Goal: Task Accomplishment & Management: Manage account settings

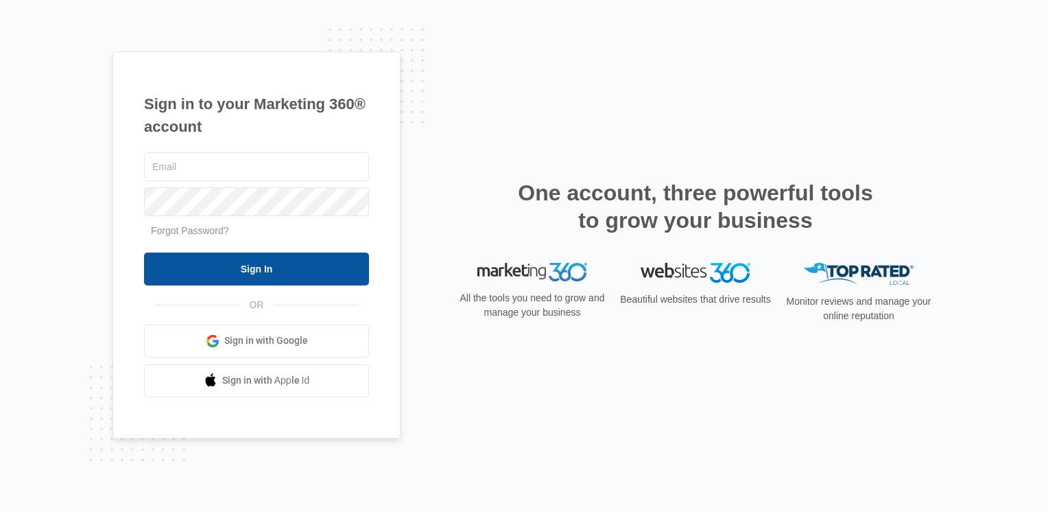
type input "[PERSON_NAME][EMAIL_ADDRESS][DOMAIN_NAME]"
click at [217, 268] on input "Sign In" at bounding box center [256, 268] width 225 height 33
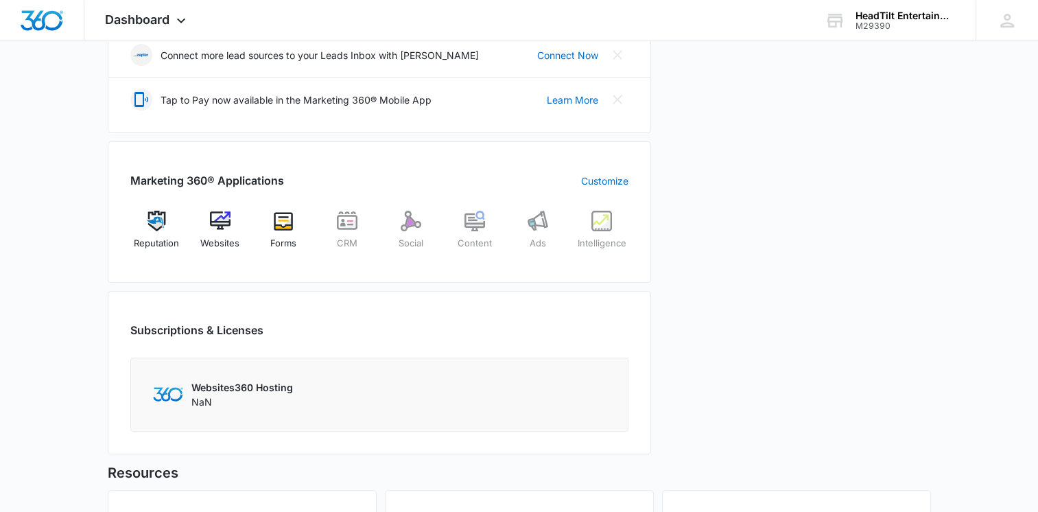
scroll to position [395, 0]
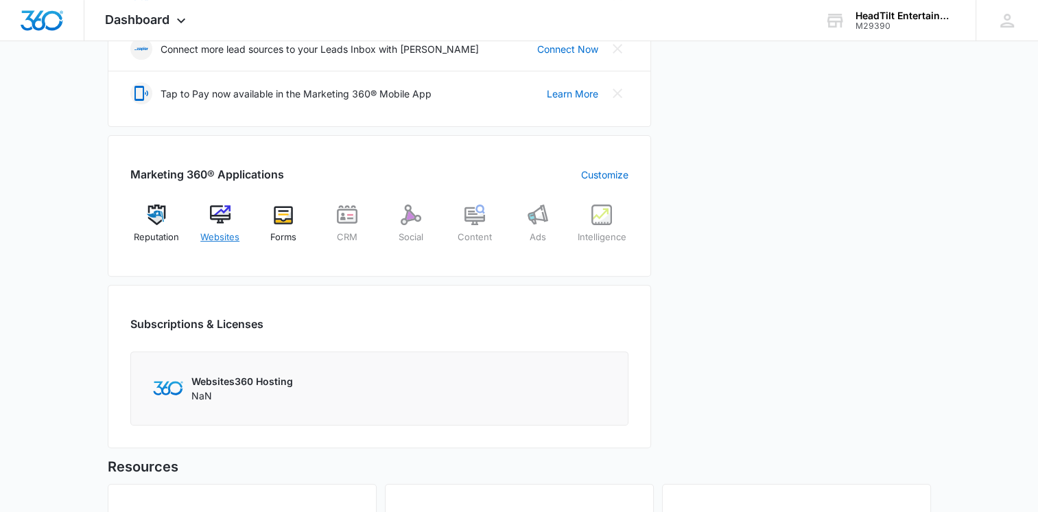
click at [223, 220] on img at bounding box center [220, 214] width 21 height 21
